Goal: Connect with others: Establish contact or relationships with other users

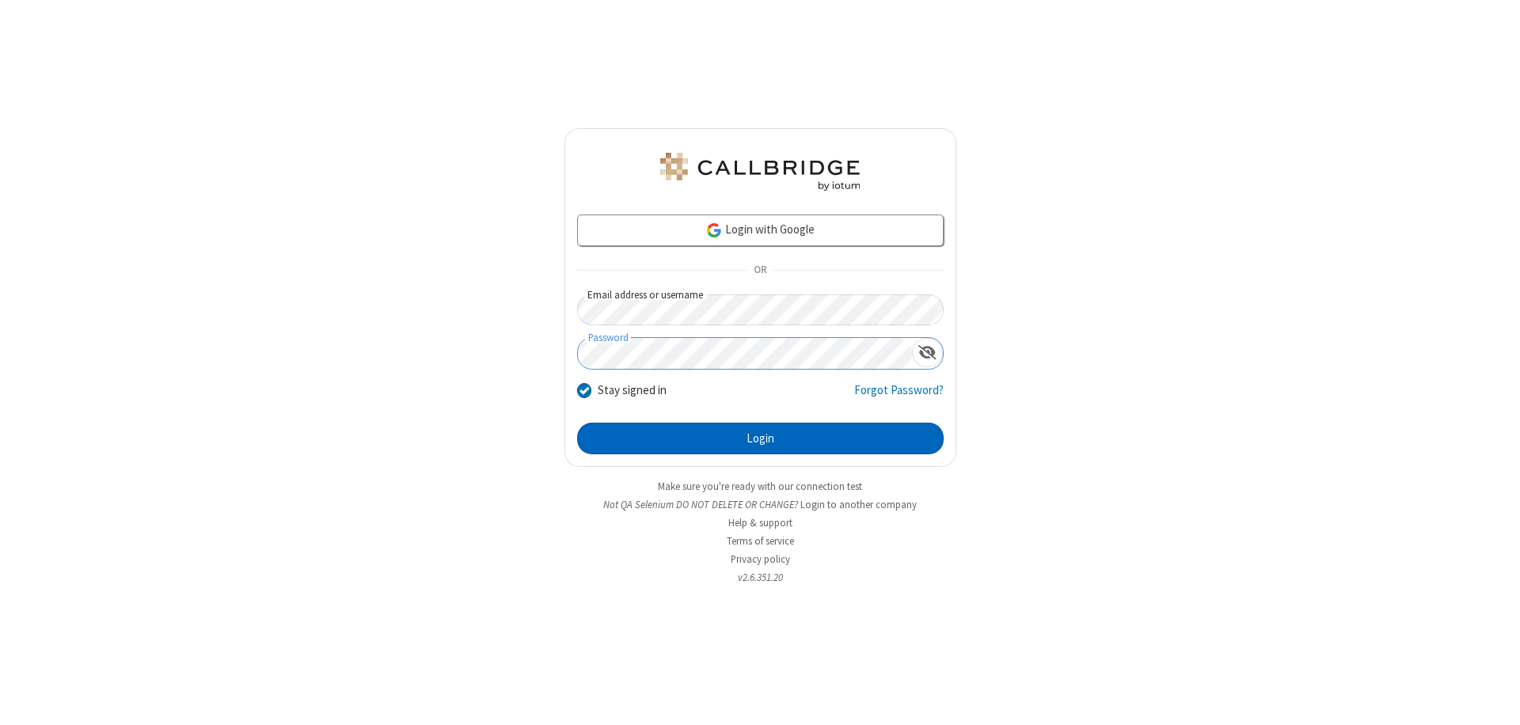
click at [760, 438] on button "Login" at bounding box center [760, 439] width 366 height 32
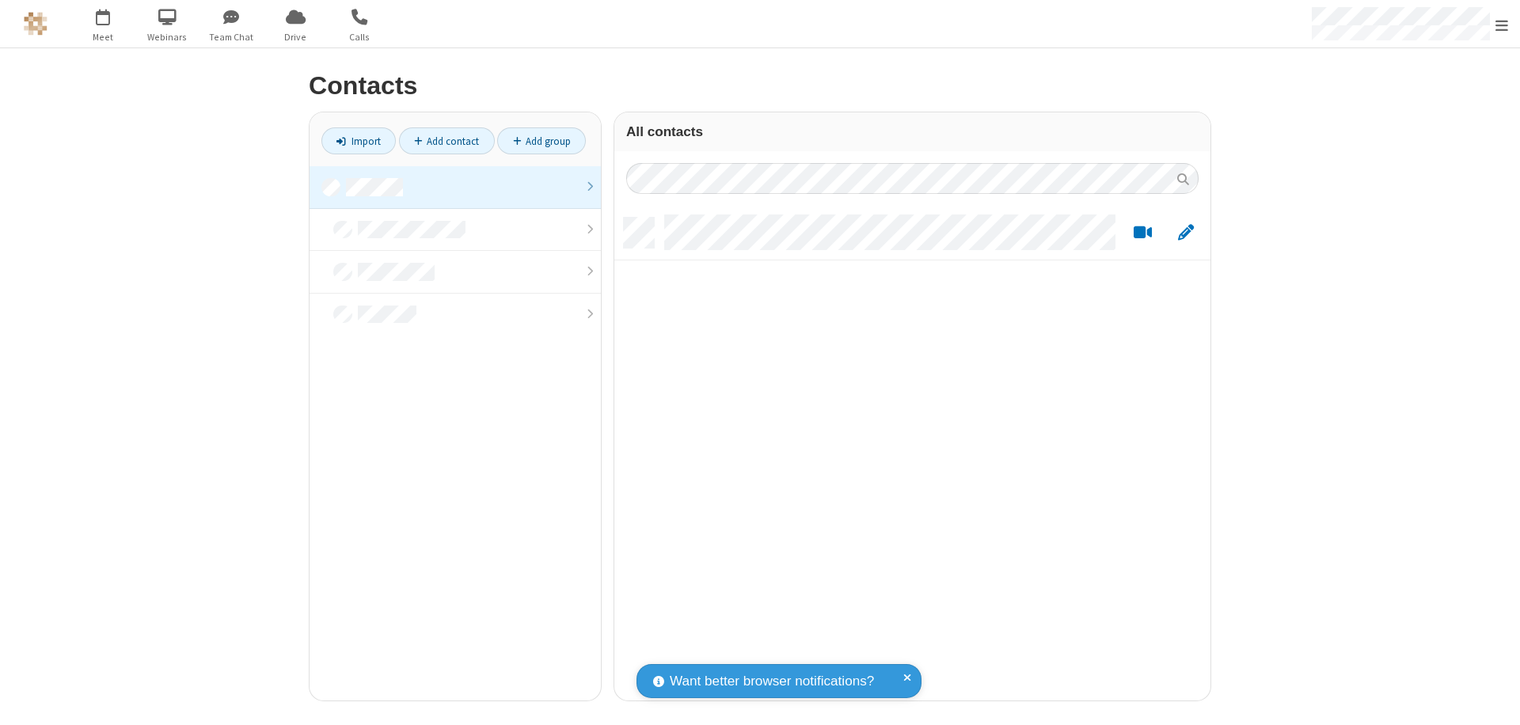
scroll to position [483, 584]
click at [455, 187] on link at bounding box center [454, 187] width 291 height 43
click at [446, 141] on link "Add contact" at bounding box center [447, 140] width 96 height 27
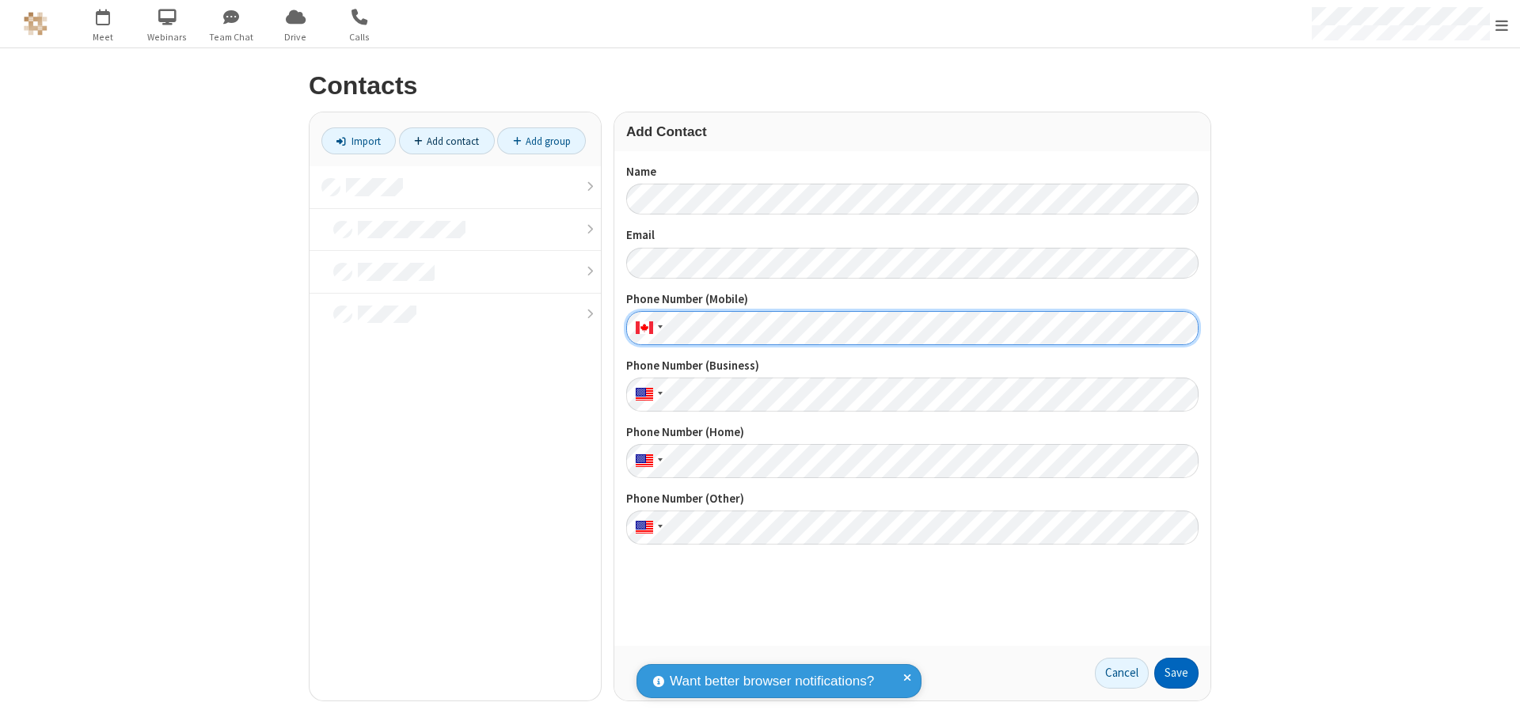
click at [1176, 673] on button "Save" at bounding box center [1176, 674] width 44 height 32
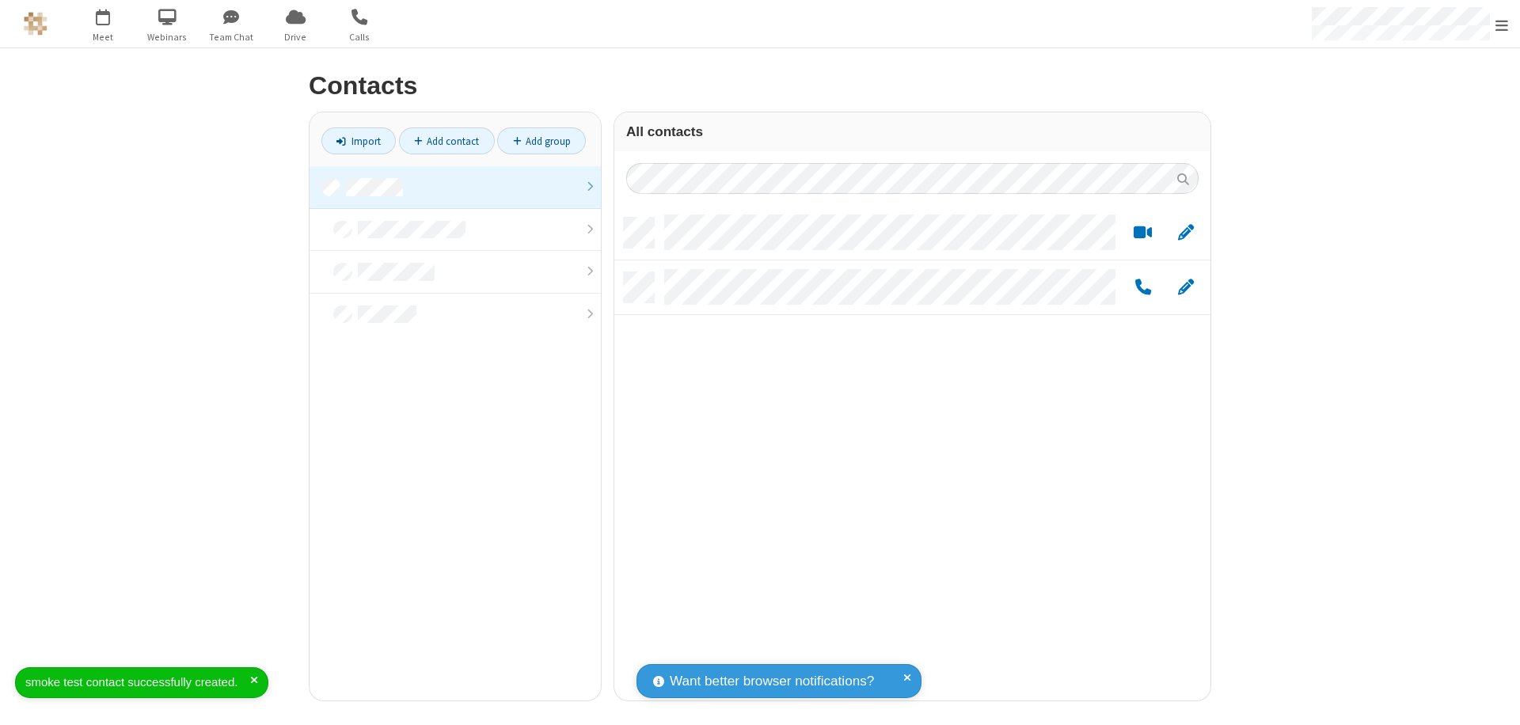
scroll to position [483, 584]
click at [446, 141] on link "Add contact" at bounding box center [447, 140] width 96 height 27
